Goal: Ask a question

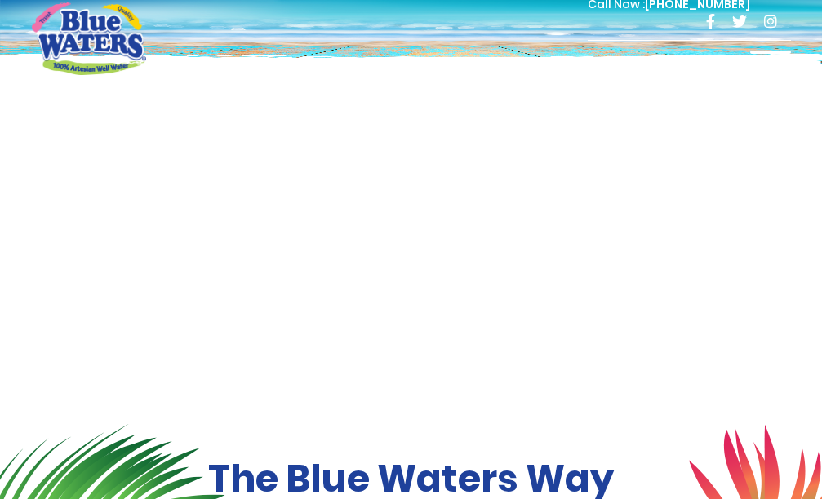
click at [759, 56] on div at bounding box center [770, 67] width 41 height 33
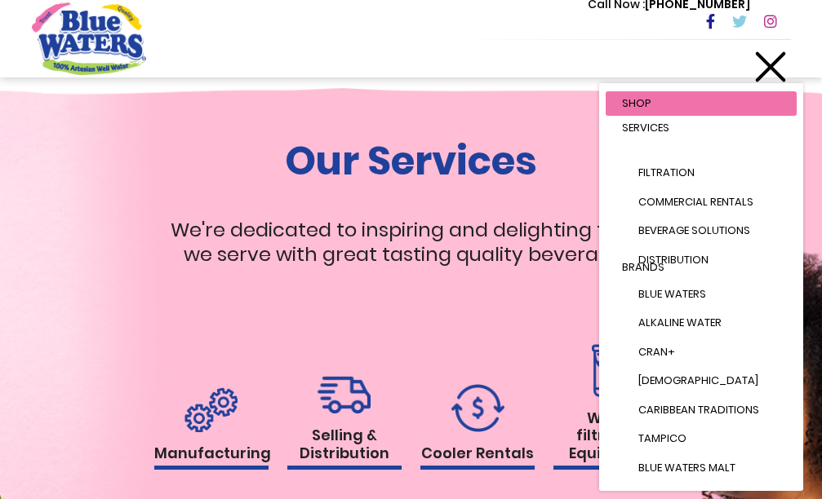
scroll to position [1469, 0]
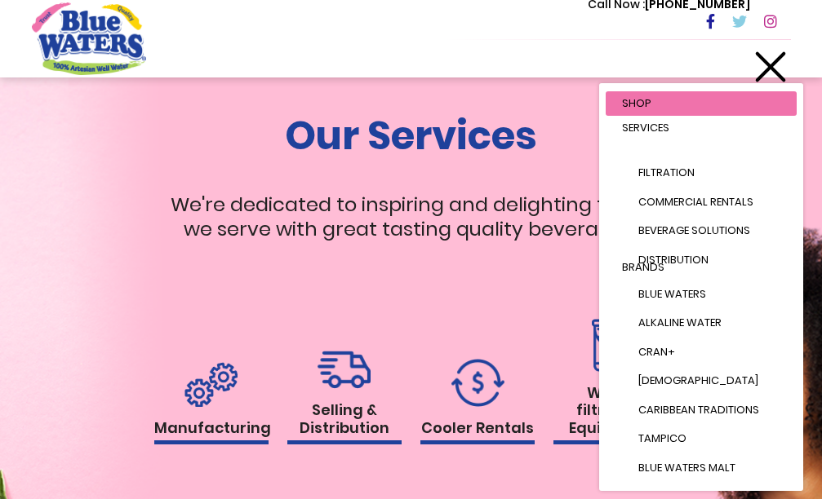
click at [763, 65] on div at bounding box center [770, 67] width 41 height 33
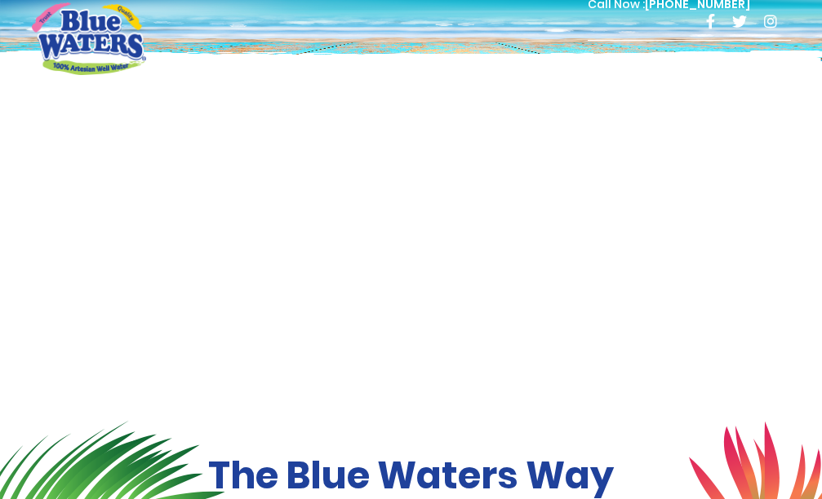
scroll to position [0, 0]
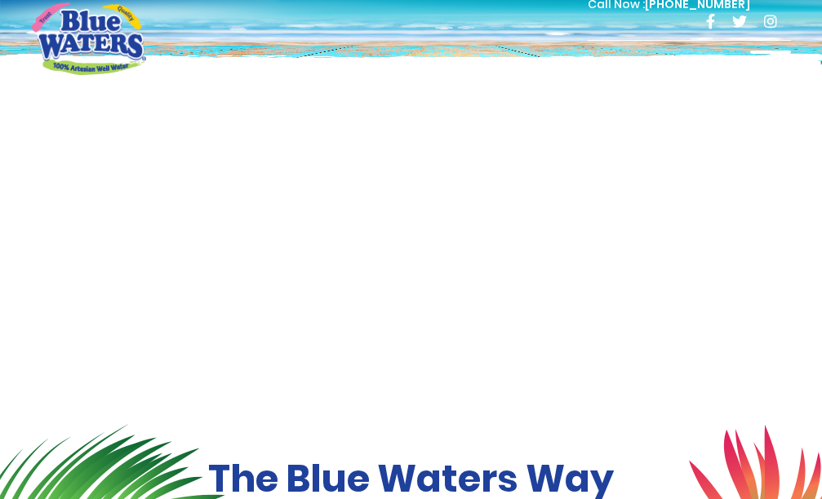
click at [760, 55] on div at bounding box center [770, 67] width 41 height 33
click at [765, 62] on span at bounding box center [770, 61] width 41 height 3
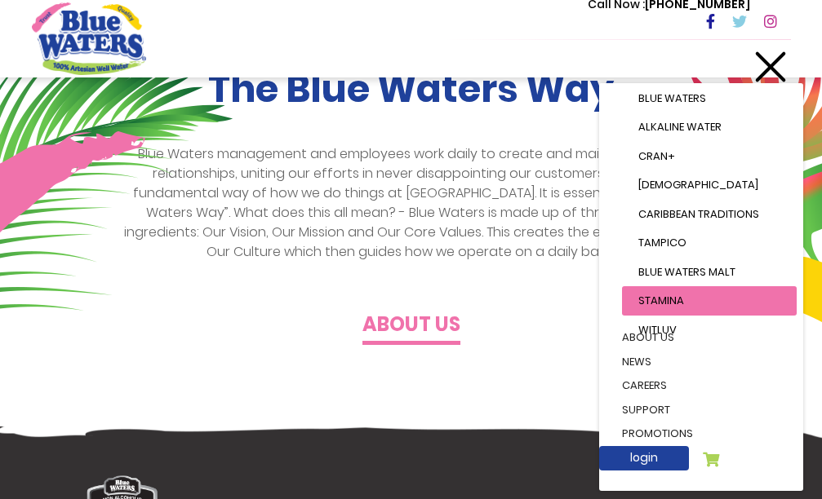
scroll to position [408, 0]
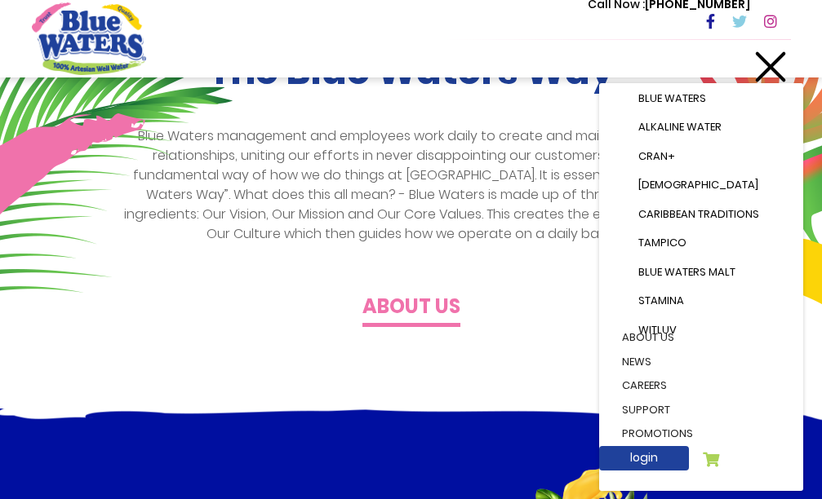
click at [645, 422] on link "Promotions" at bounding box center [700, 434] width 191 height 24
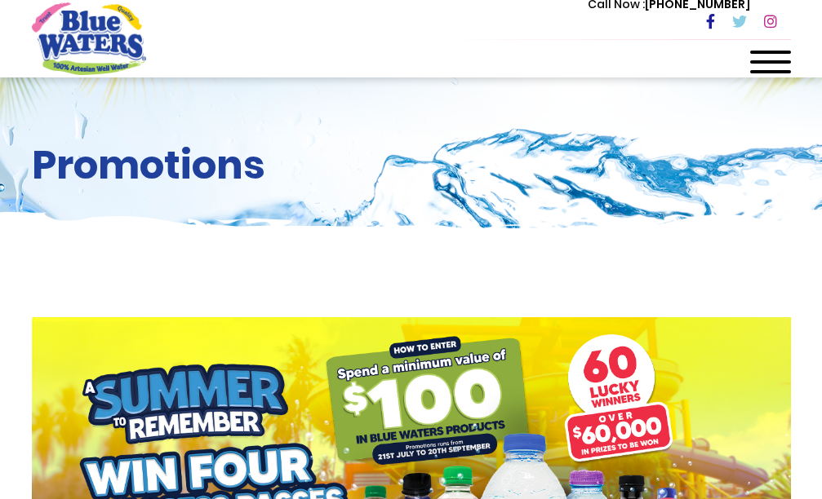
click at [759, 56] on div at bounding box center [770, 67] width 41 height 33
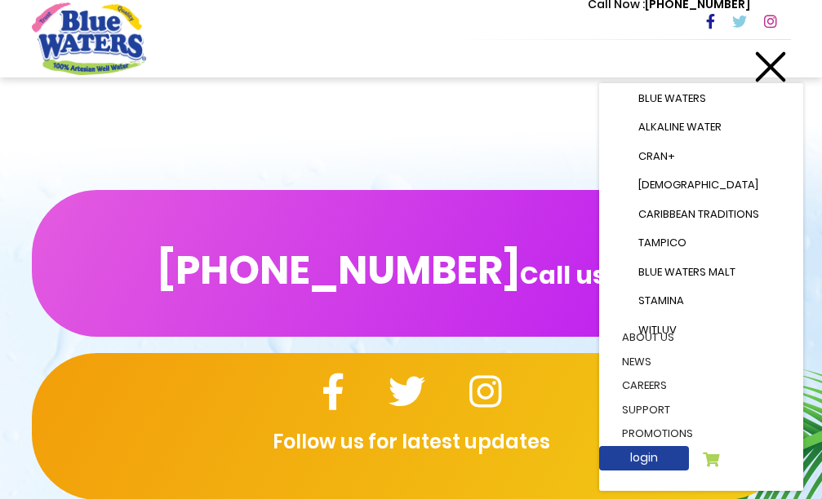
click at [645, 398] on link "support" at bounding box center [700, 410] width 191 height 24
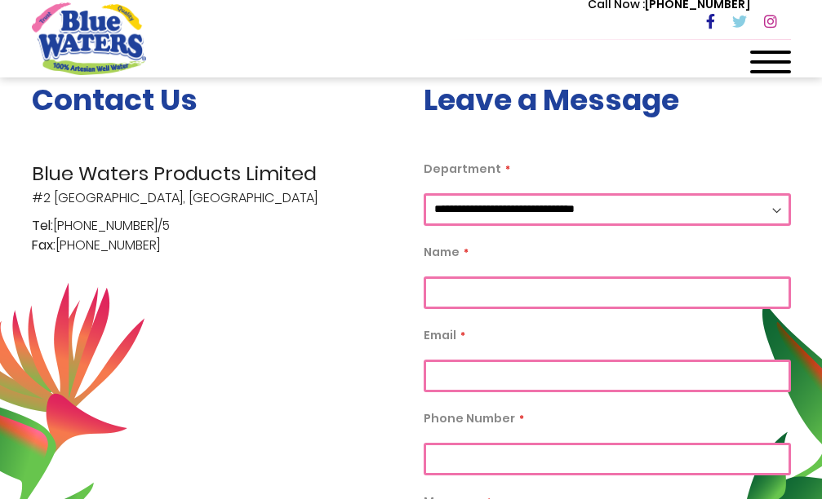
scroll to position [408, 0]
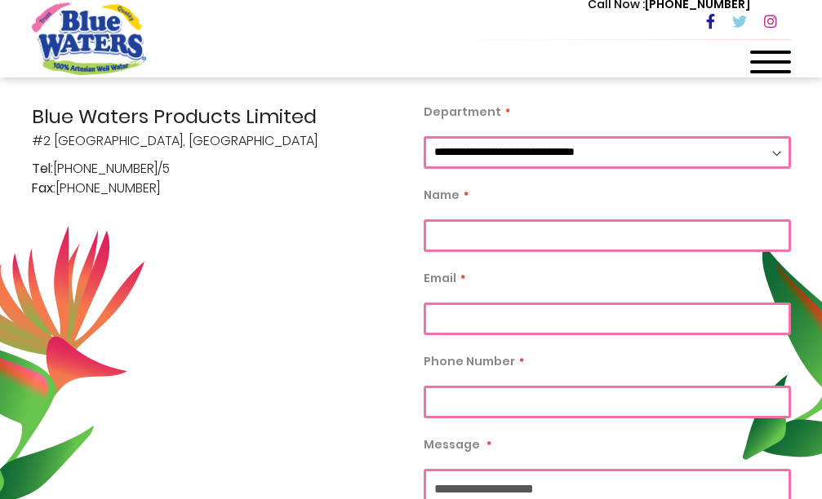
click at [774, 149] on select "**********" at bounding box center [606, 152] width 367 height 33
click at [778, 153] on select "**********" at bounding box center [606, 152] width 367 height 33
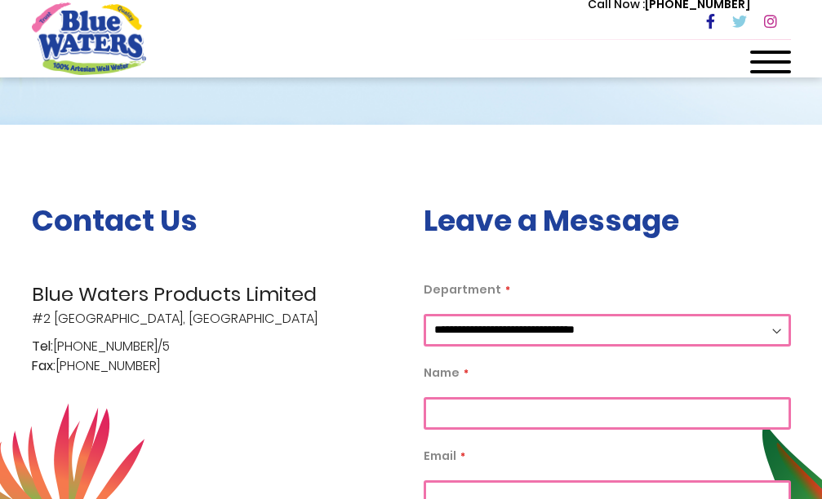
scroll to position [0, 0]
